Goal: Check status: Check status

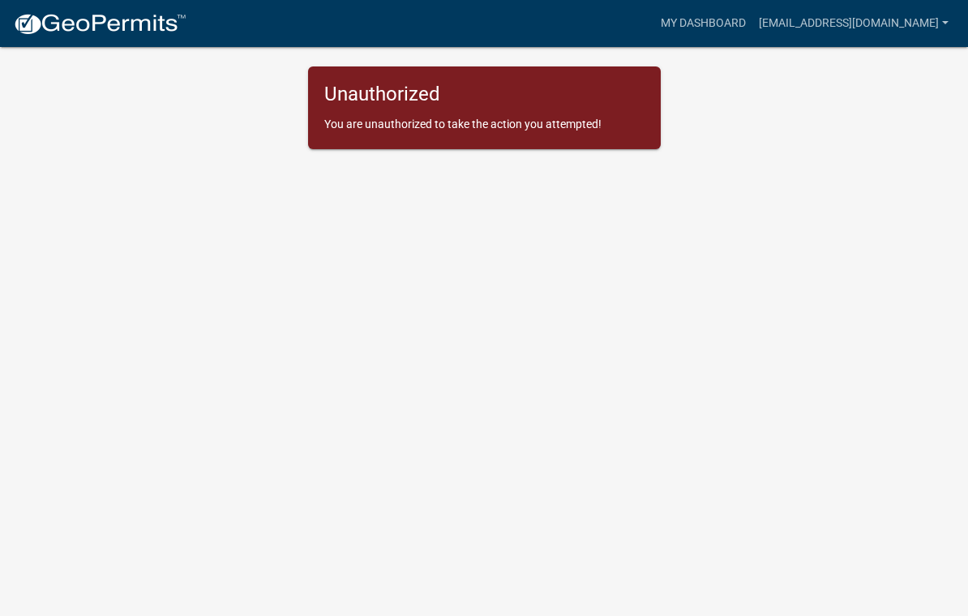
click at [923, 26] on link "[EMAIL_ADDRESS][DOMAIN_NAME]" at bounding box center [853, 23] width 203 height 31
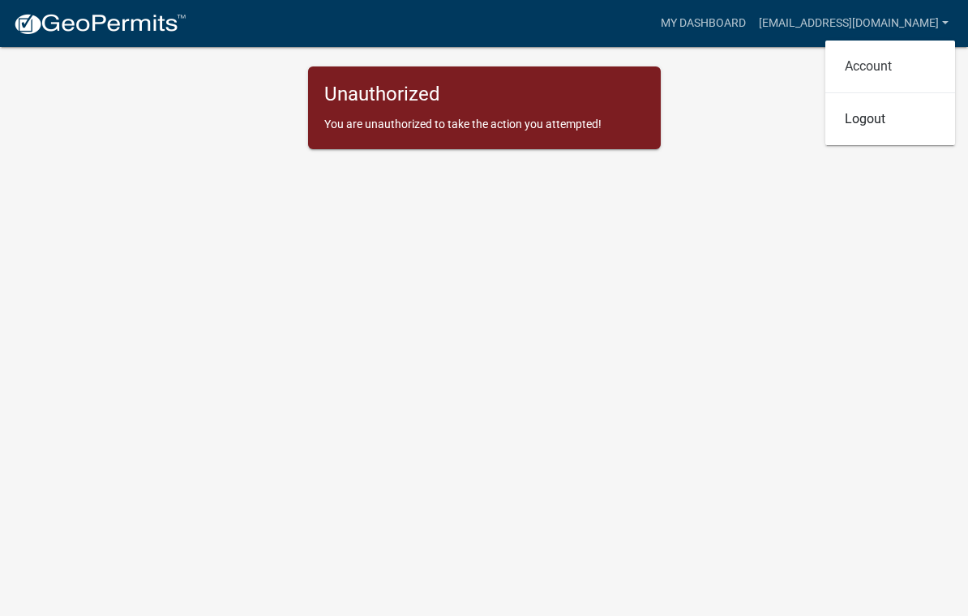
click at [870, 61] on link "Account" at bounding box center [890, 66] width 130 height 39
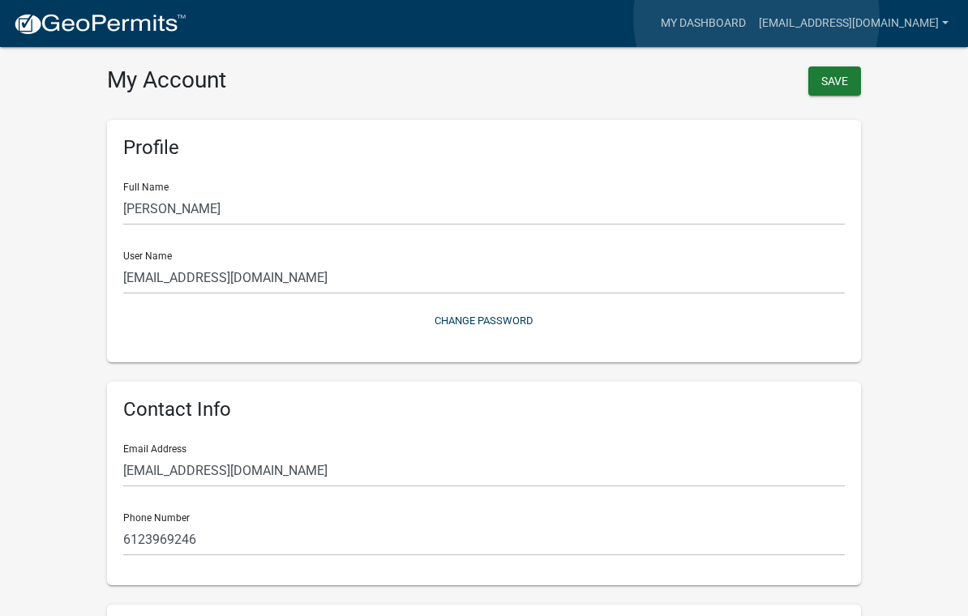
click at [752, 19] on link "My Dashboard" at bounding box center [703, 23] width 98 height 31
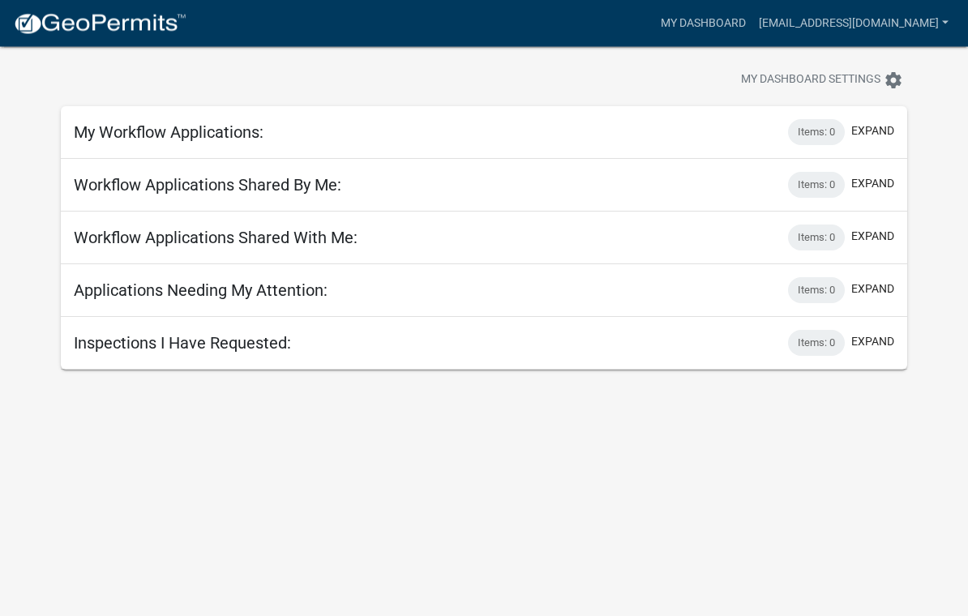
scroll to position [22, 0]
click at [868, 289] on button "expand" at bounding box center [872, 289] width 43 height 17
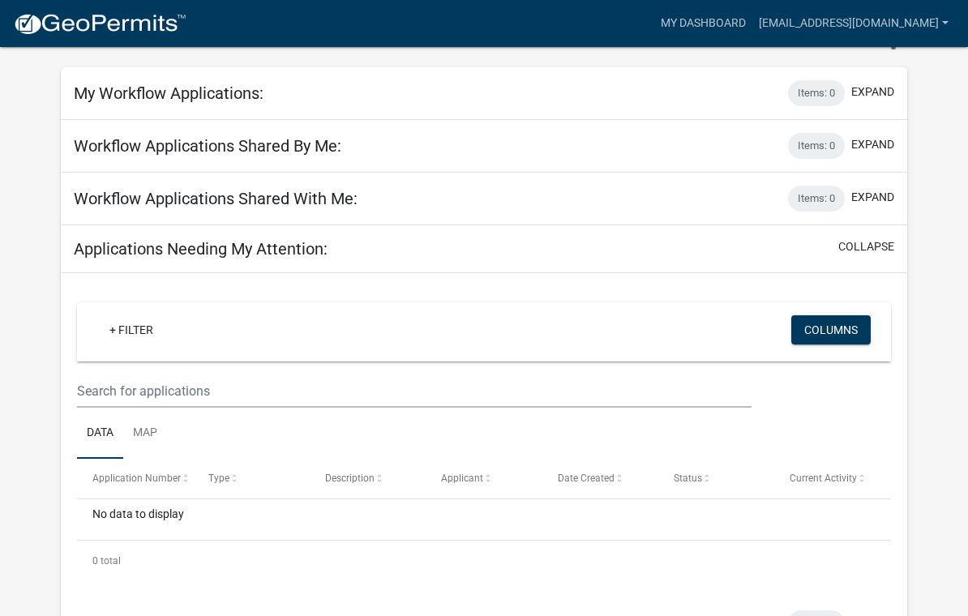
scroll to position [70, 0]
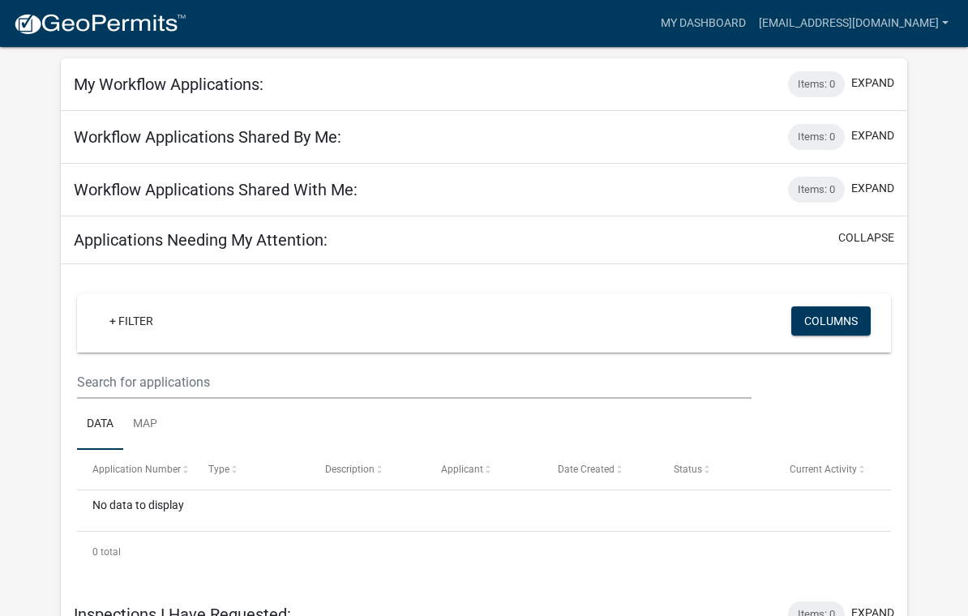
click at [171, 508] on div "No data to display" at bounding box center [484, 510] width 815 height 41
click at [161, 434] on link "Map" at bounding box center [145, 425] width 44 height 52
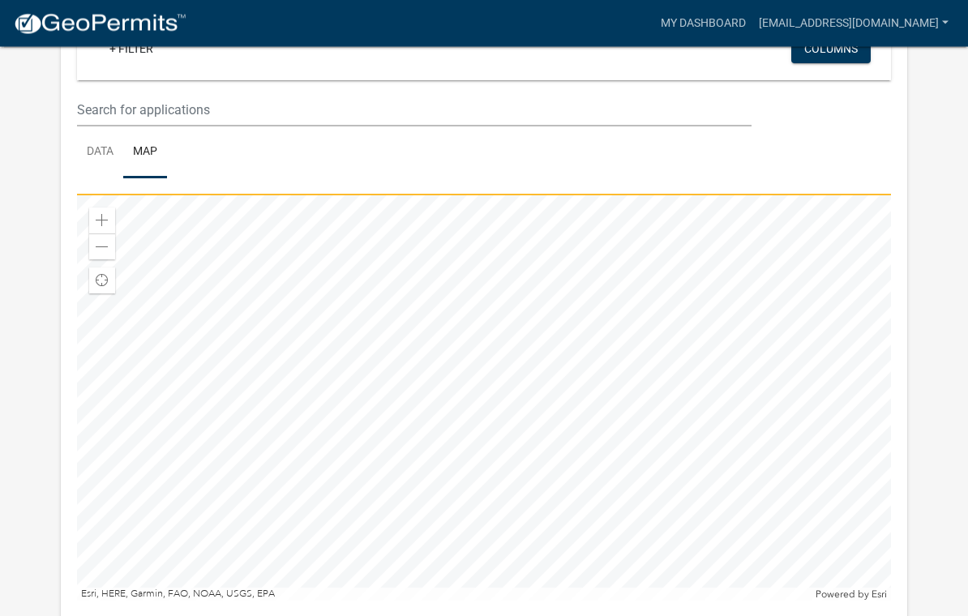
scroll to position [370, 0]
